Goal: Task Accomplishment & Management: Manage account settings

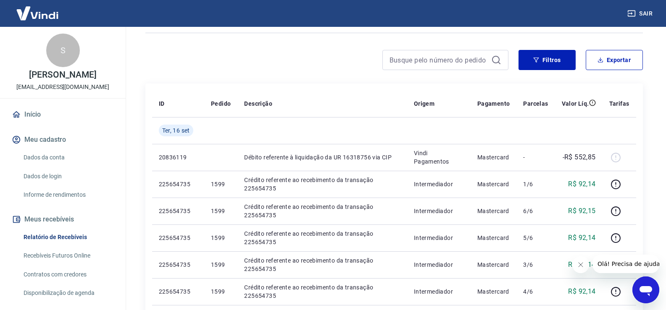
scroll to position [126, 0]
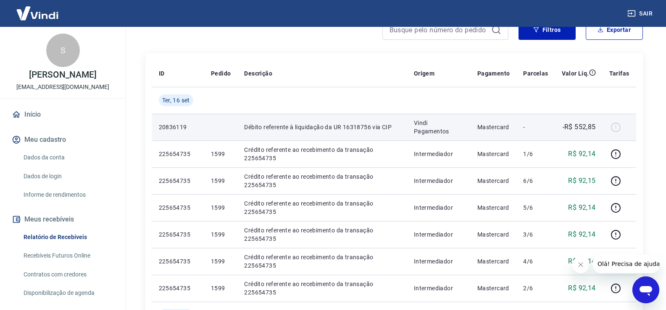
click at [616, 125] on div at bounding box center [619, 127] width 20 height 13
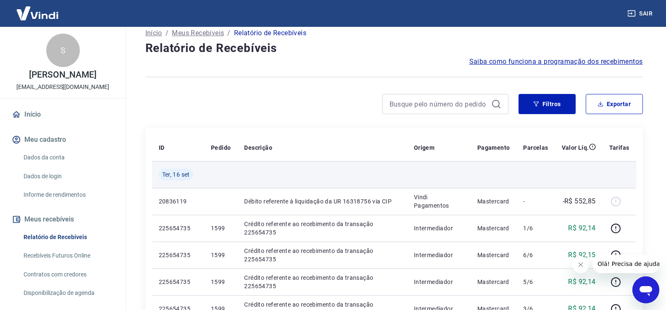
scroll to position [0, 0]
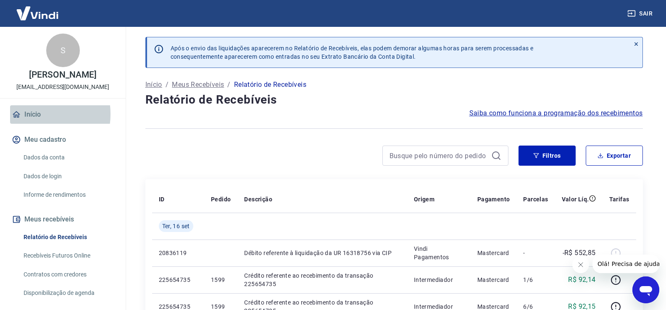
click at [33, 114] on link "Início" at bounding box center [62, 114] width 105 height 18
